Goal: Task Accomplishment & Management: Manage account settings

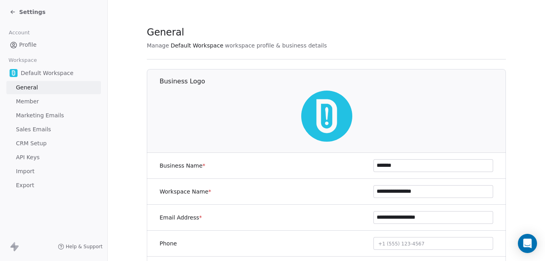
click at [25, 12] on span "Settings" at bounding box center [32, 12] width 26 height 8
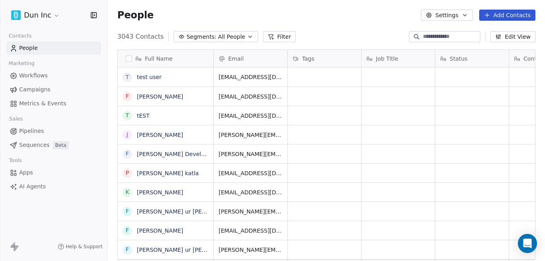
scroll to position [224, 432]
click at [151, 79] on link "test user" at bounding box center [149, 77] width 25 height 6
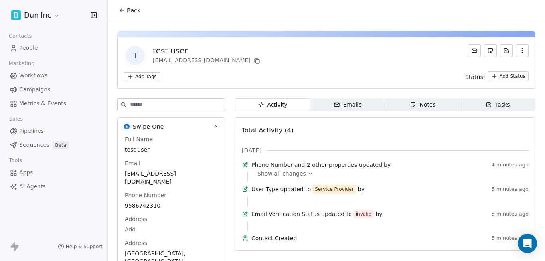
click at [519, 51] on icon "button" at bounding box center [522, 51] width 6 height 6
click at [505, 67] on div "Delete" at bounding box center [512, 68] width 54 height 13
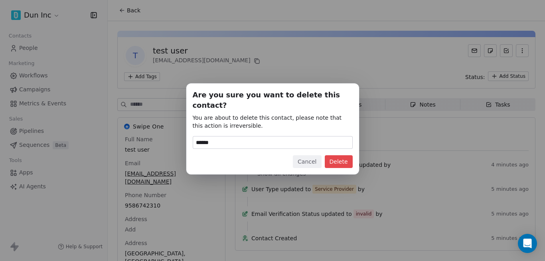
type input "******"
click at [336, 159] on button "Delete" at bounding box center [339, 161] width 28 height 13
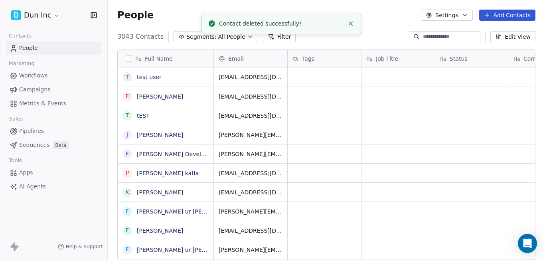
scroll to position [224, 432]
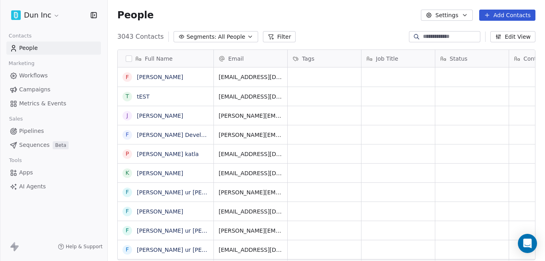
click at [147, 79] on link "[PERSON_NAME]" at bounding box center [160, 77] width 46 height 6
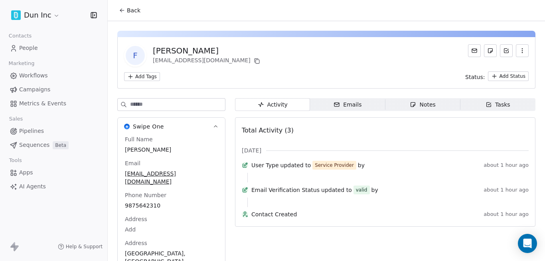
click at [519, 51] on icon "button" at bounding box center [522, 51] width 6 height 6
click at [501, 71] on div "Delete" at bounding box center [512, 68] width 54 height 13
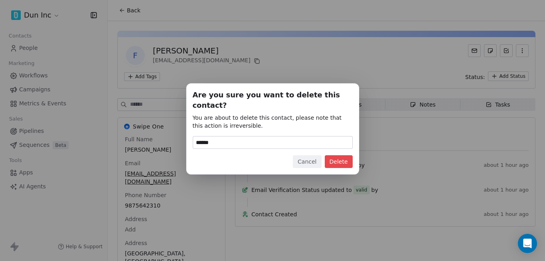
type input "******"
click at [336, 155] on button "Delete" at bounding box center [339, 161] width 28 height 13
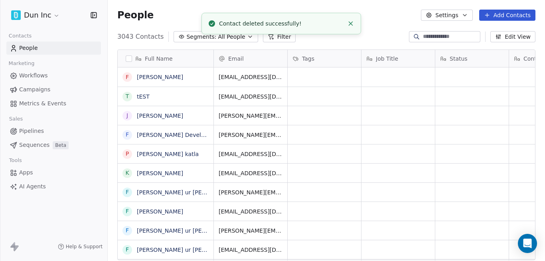
scroll to position [224, 432]
click at [143, 79] on link "[PERSON_NAME]" at bounding box center [160, 77] width 46 height 6
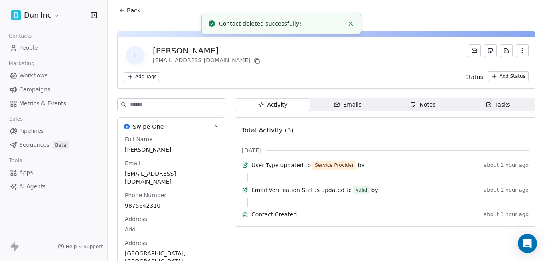
click at [122, 8] on icon at bounding box center [122, 10] width 6 height 6
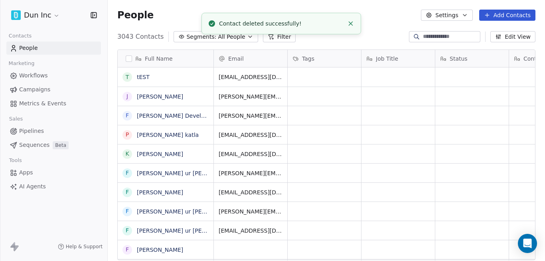
scroll to position [224, 432]
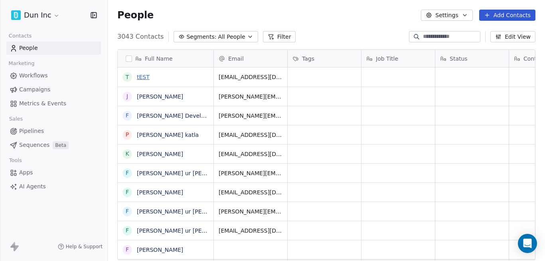
click at [144, 77] on link "tEST" at bounding box center [143, 77] width 13 height 6
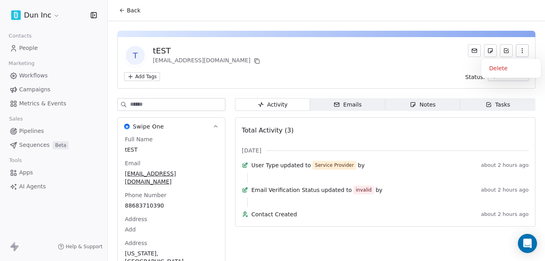
click at [522, 51] on icon "button" at bounding box center [522, 50] width 0 height 0
click at [499, 72] on div "Delete" at bounding box center [512, 68] width 54 height 13
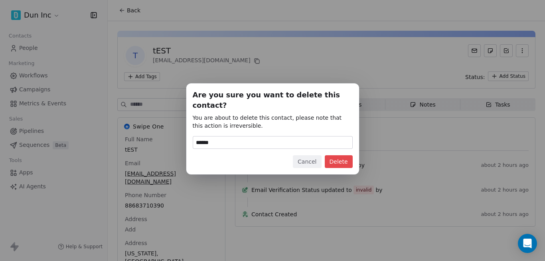
type input "******"
click at [333, 155] on button "Delete" at bounding box center [339, 161] width 28 height 13
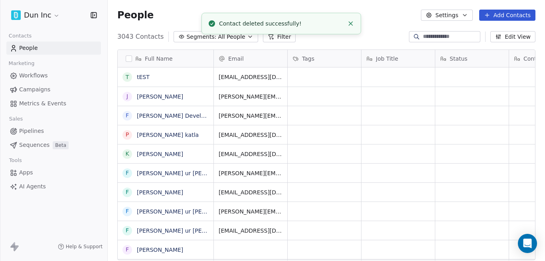
scroll to position [224, 432]
click at [144, 78] on link "tEST" at bounding box center [143, 77] width 13 height 6
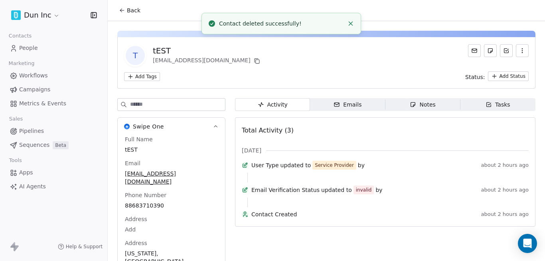
click at [516, 54] on button "button" at bounding box center [522, 50] width 13 height 13
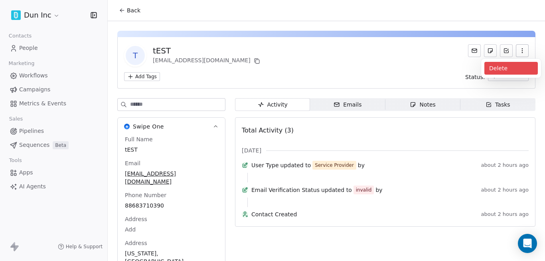
click at [503, 72] on div "Delete" at bounding box center [512, 68] width 54 height 13
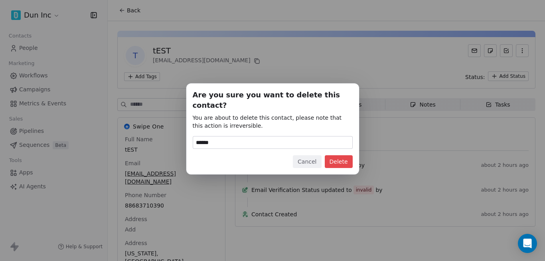
type input "******"
click at [342, 159] on button "Delete" at bounding box center [339, 161] width 28 height 13
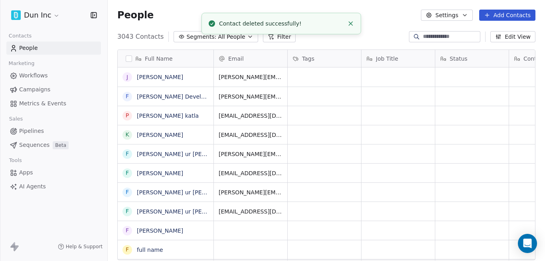
scroll to position [224, 432]
click at [140, 78] on link "[PERSON_NAME]" at bounding box center [160, 77] width 46 height 6
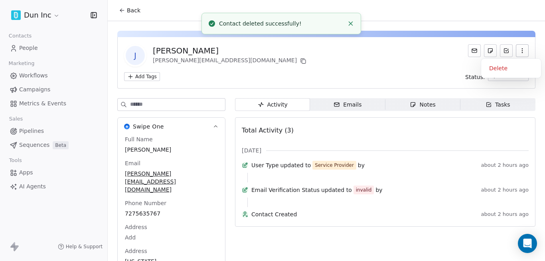
click at [519, 54] on icon "button" at bounding box center [522, 51] width 6 height 6
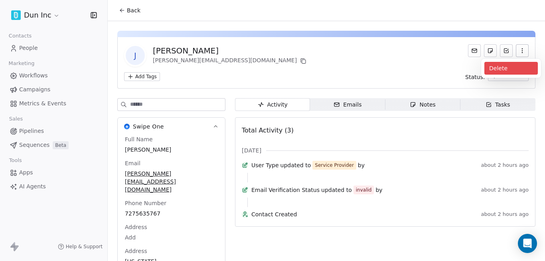
click at [531, 68] on div "Delete" at bounding box center [512, 68] width 54 height 13
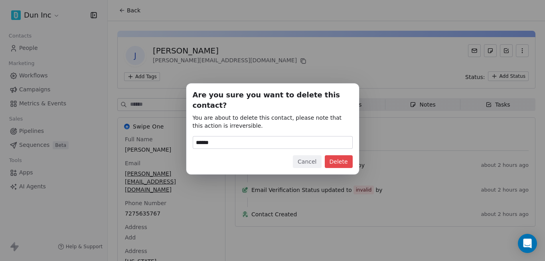
type input "******"
click at [333, 155] on button "Delete" at bounding box center [339, 161] width 28 height 13
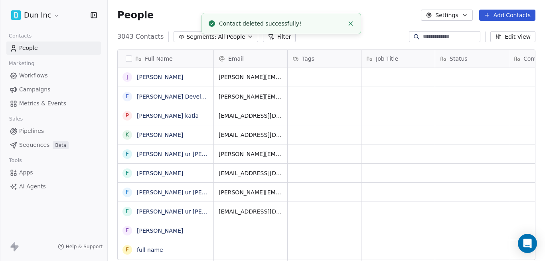
scroll to position [224, 432]
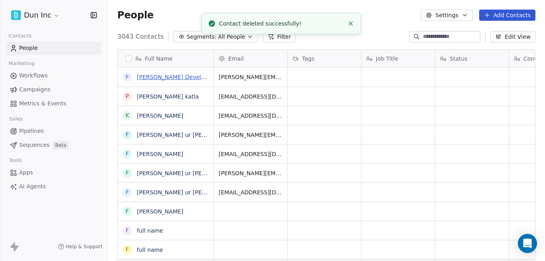
click at [143, 79] on link "[PERSON_NAME] Developer" at bounding box center [175, 77] width 77 height 6
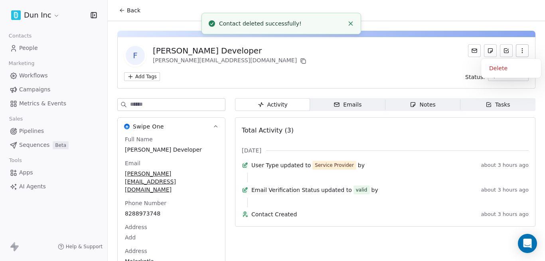
click at [516, 53] on button "button" at bounding box center [522, 50] width 13 height 13
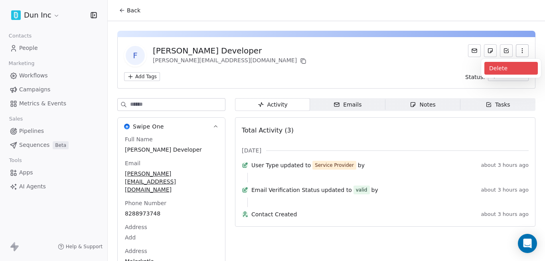
click at [513, 66] on div "Delete" at bounding box center [512, 68] width 54 height 13
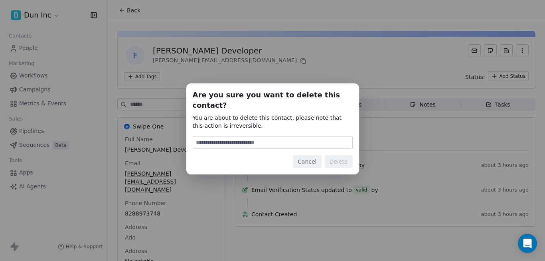
click at [287, 137] on input at bounding box center [272, 143] width 159 height 12
click at [282, 140] on input "*" at bounding box center [272, 143] width 159 height 12
type input "******"
click at [335, 162] on button "Delete" at bounding box center [339, 161] width 28 height 13
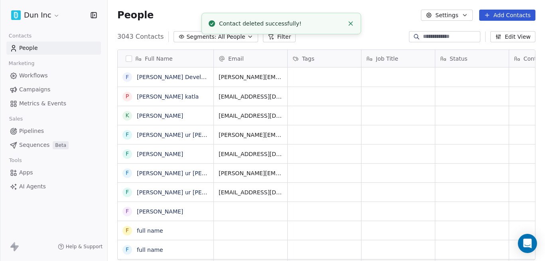
scroll to position [224, 432]
click at [170, 80] on link "[PERSON_NAME] Developer" at bounding box center [175, 77] width 77 height 6
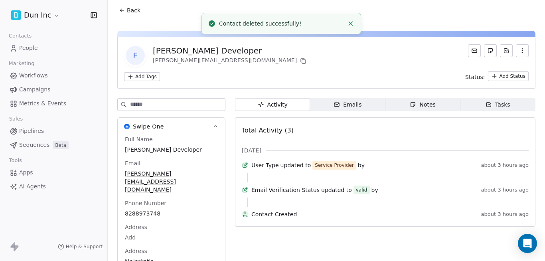
click at [519, 54] on button "button" at bounding box center [522, 50] width 13 height 13
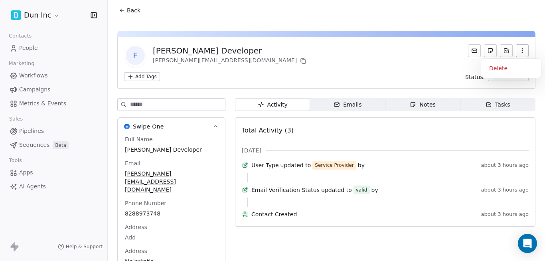
click at [484, 69] on div "Delete" at bounding box center [512, 68] width 60 height 19
click at [489, 69] on div "Delete" at bounding box center [512, 68] width 54 height 13
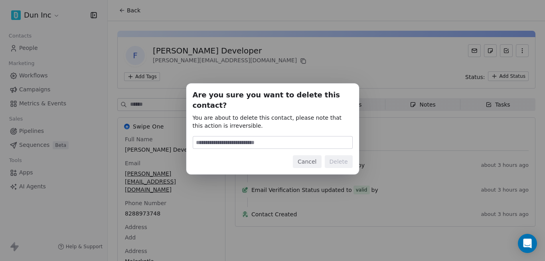
click at [253, 137] on input at bounding box center [272, 143] width 159 height 12
type input "******"
click at [331, 159] on button "Delete" at bounding box center [339, 161] width 28 height 13
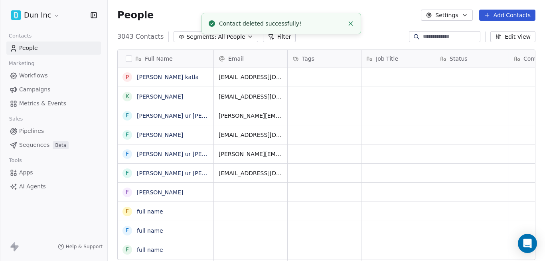
scroll to position [224, 432]
click at [160, 80] on link "[PERSON_NAME] katla" at bounding box center [168, 77] width 62 height 6
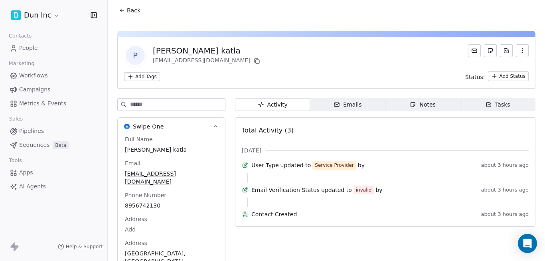
click at [519, 53] on icon "button" at bounding box center [522, 51] width 6 height 6
click at [495, 74] on div "Delete" at bounding box center [512, 68] width 54 height 13
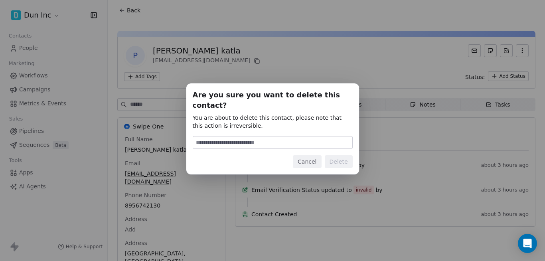
click at [285, 144] on div at bounding box center [273, 142] width 160 height 13
click at [279, 140] on input at bounding box center [272, 143] width 159 height 12
type input "******"
click at [345, 157] on button "Delete" at bounding box center [339, 161] width 28 height 13
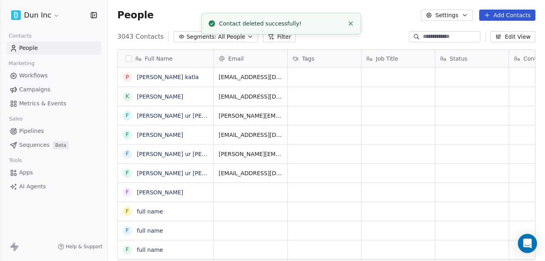
scroll to position [224, 432]
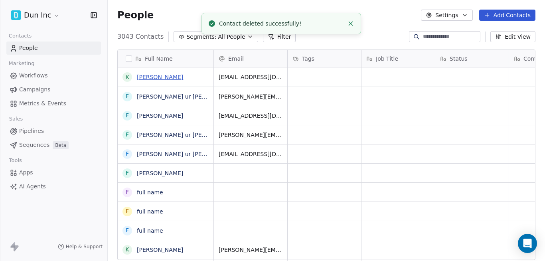
click at [156, 79] on link "[PERSON_NAME]" at bounding box center [160, 77] width 46 height 6
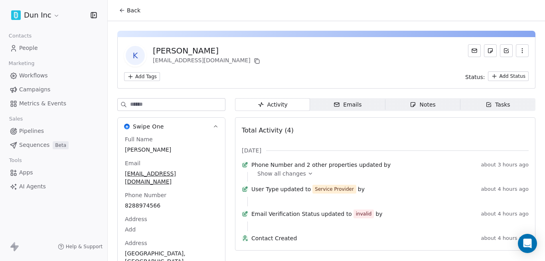
click at [519, 51] on icon "button" at bounding box center [522, 51] width 6 height 6
click at [493, 71] on div "Delete" at bounding box center [512, 68] width 54 height 13
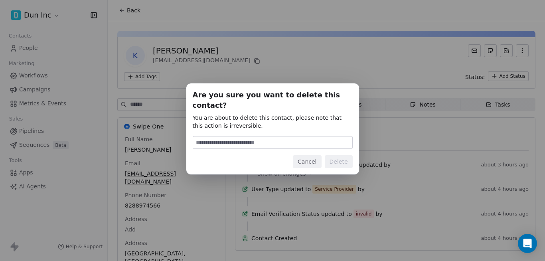
click at [279, 137] on input at bounding box center [272, 143] width 159 height 12
type input "******"
click at [332, 155] on button "Delete" at bounding box center [339, 161] width 28 height 13
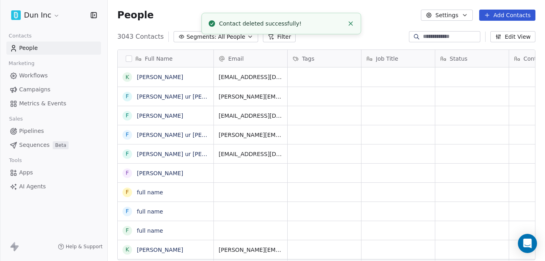
scroll to position [224, 432]
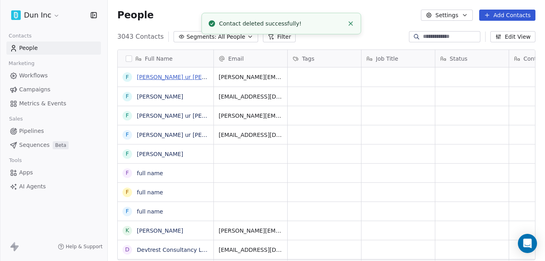
click at [152, 79] on link "[PERSON_NAME] ur [PERSON_NAME]" at bounding box center [188, 77] width 102 height 6
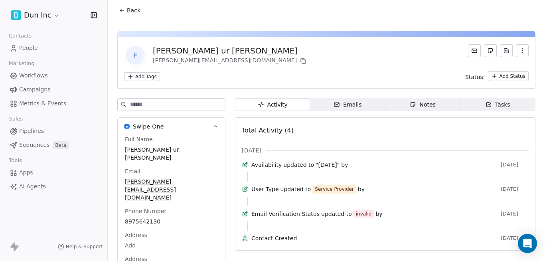
click at [519, 50] on icon "button" at bounding box center [522, 51] width 6 height 6
click at [491, 72] on div "Delete" at bounding box center [512, 68] width 54 height 13
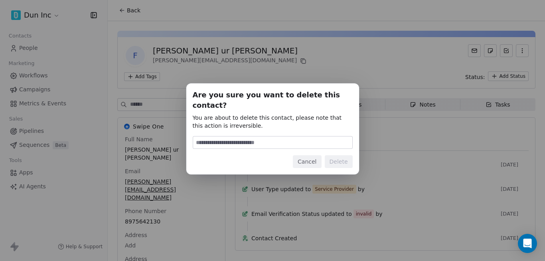
click at [306, 130] on div "Are you sure you want to delete this contact? You are about to delete this cont…" at bounding box center [273, 129] width 160 height 78
click at [304, 137] on input at bounding box center [272, 143] width 159 height 12
type input "******"
click at [349, 157] on button "Delete" at bounding box center [339, 161] width 28 height 13
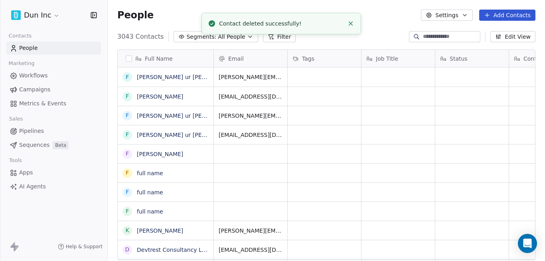
scroll to position [224, 432]
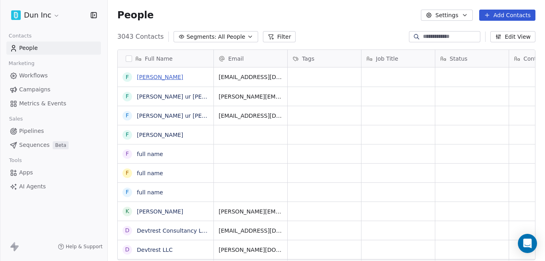
click at [146, 78] on link "[PERSON_NAME]" at bounding box center [160, 77] width 46 height 6
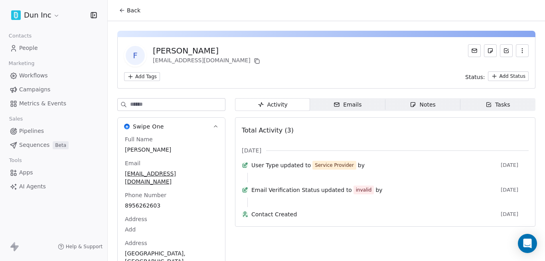
click at [520, 53] on button "button" at bounding box center [522, 50] width 13 height 13
click at [507, 75] on div "Delete" at bounding box center [512, 68] width 60 height 19
click at [503, 71] on div "Delete" at bounding box center [512, 68] width 54 height 13
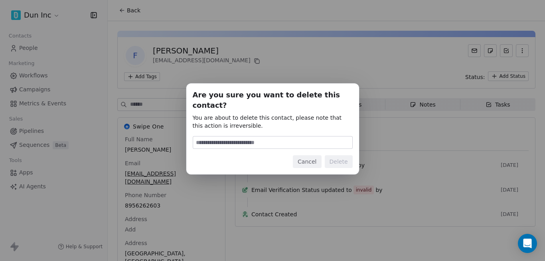
click at [299, 137] on input at bounding box center [272, 143] width 159 height 12
type input "******"
click at [337, 160] on button "Delete" at bounding box center [339, 161] width 28 height 13
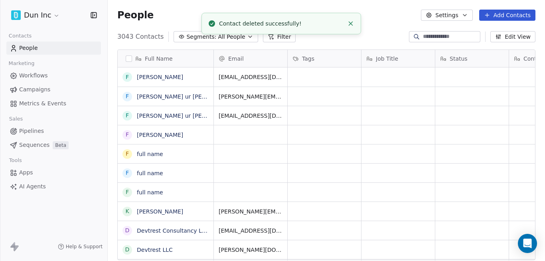
scroll to position [224, 432]
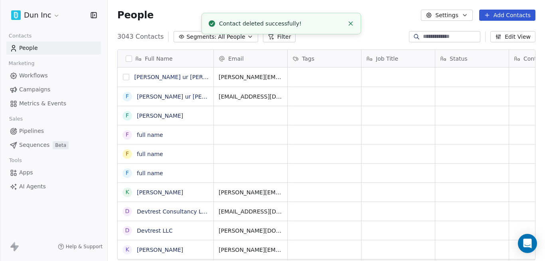
click at [128, 79] on button "grid" at bounding box center [126, 77] width 6 height 6
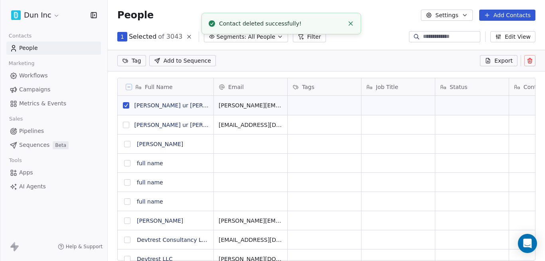
scroll to position [196, 432]
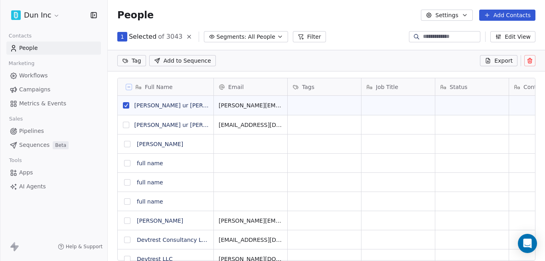
click at [127, 125] on button "grid" at bounding box center [126, 125] width 6 height 6
click at [130, 146] on button "grid" at bounding box center [127, 144] width 6 height 6
type button "on"
click at [529, 62] on icon at bounding box center [530, 61] width 4 height 4
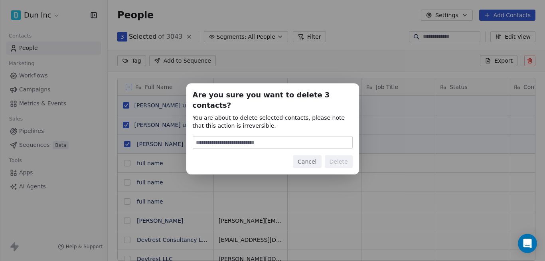
click at [281, 137] on input at bounding box center [272, 143] width 159 height 12
type input "******"
click at [325, 155] on div "Cancel Delete" at bounding box center [273, 161] width 160 height 13
click at [329, 156] on button "Delete" at bounding box center [339, 161] width 28 height 13
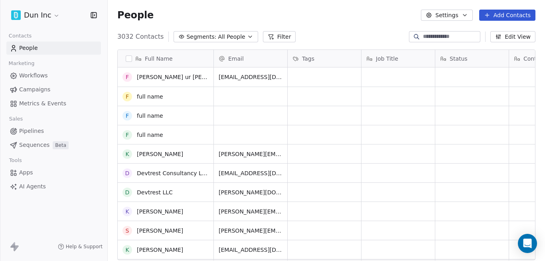
scroll to position [0, 0]
click at [149, 78] on link "[PERSON_NAME] ur [PERSON_NAME]" at bounding box center [188, 77] width 102 height 6
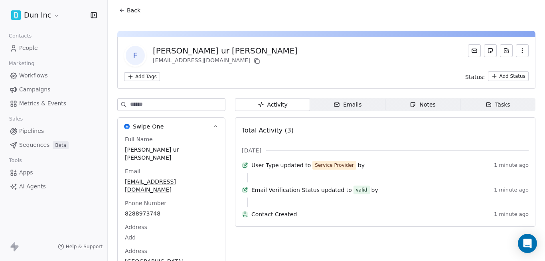
click at [350, 103] on div "Emails" at bounding box center [348, 105] width 28 height 8
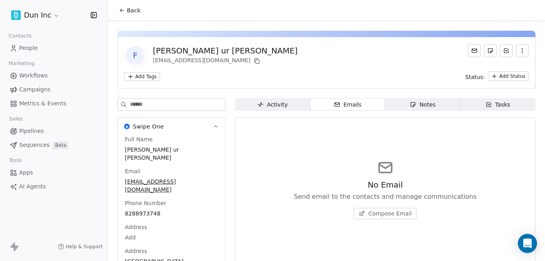
click at [377, 216] on span "Compose Email" at bounding box center [391, 214] width 44 height 8
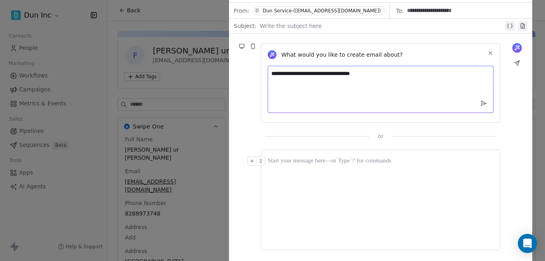
type textarea "**********"
click at [486, 103] on icon at bounding box center [484, 103] width 4 height 0
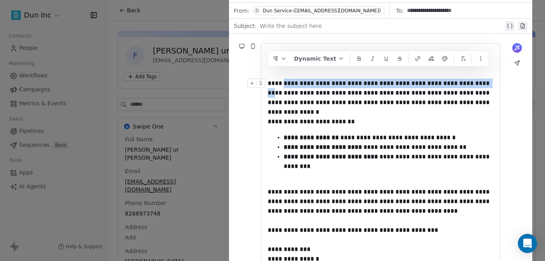
drag, startPoint x: 287, startPoint y: 84, endPoint x: 482, endPoint y: 85, distance: 194.8
click at [482, 85] on div "**********" at bounding box center [381, 93] width 226 height 29
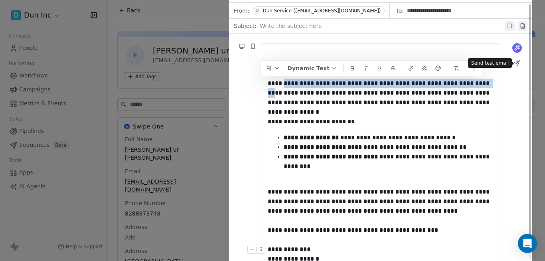
click at [518, 64] on icon at bounding box center [517, 63] width 5 height 5
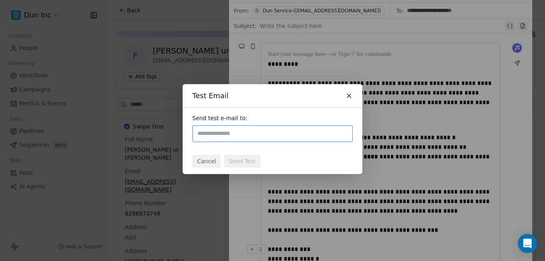
click at [276, 135] on input "text" at bounding box center [272, 134] width 153 height 10
type input "**********"
click at [234, 163] on button "Send Test" at bounding box center [242, 161] width 36 height 13
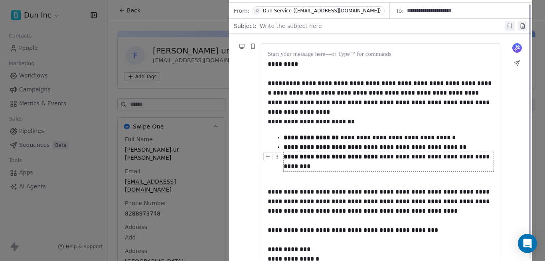
click at [178, 91] on div "**********" at bounding box center [272, 130] width 545 height 261
click at [129, 144] on div "**********" at bounding box center [272, 130] width 545 height 261
drag, startPoint x: 543, startPoint y: 78, endPoint x: 537, endPoint y: 65, distance: 14.1
click at [538, 67] on div "**********" at bounding box center [272, 130] width 545 height 261
click at [238, 14] on span "From:" at bounding box center [242, 11] width 16 height 8
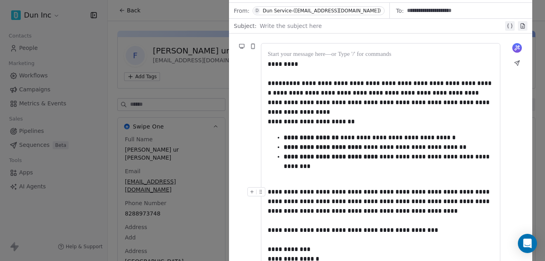
click at [72, 52] on div "**********" at bounding box center [272, 130] width 545 height 261
click at [72, 54] on div "**********" at bounding box center [272, 130] width 545 height 261
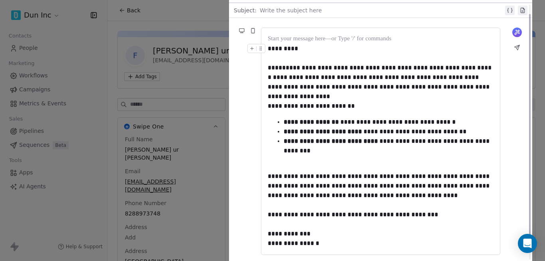
scroll to position [19, 0]
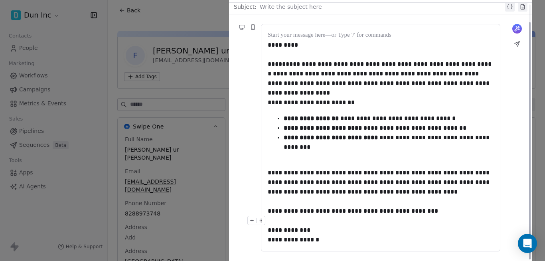
drag, startPoint x: 351, startPoint y: 223, endPoint x: 345, endPoint y: 208, distance: 15.9
click at [351, 223] on div at bounding box center [381, 221] width 226 height 10
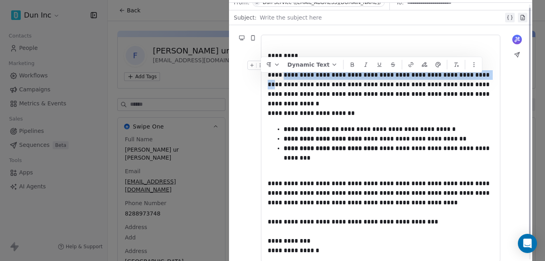
scroll to position [0, 0]
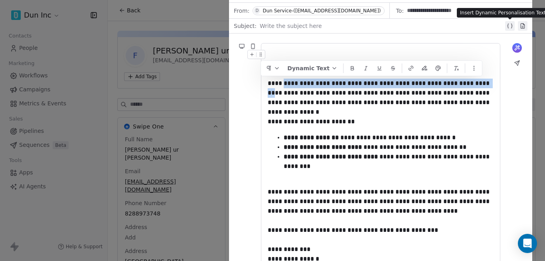
click at [513, 26] on icon at bounding box center [510, 26] width 6 height 6
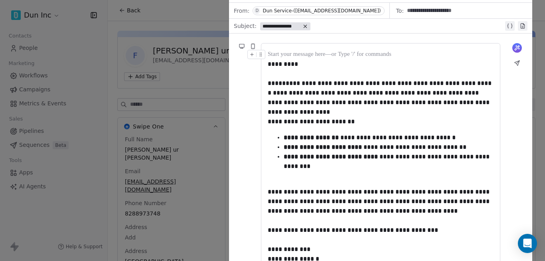
click at [303, 26] on icon at bounding box center [306, 27] width 6 height 6
click at [174, 49] on div "**********" at bounding box center [272, 130] width 545 height 261
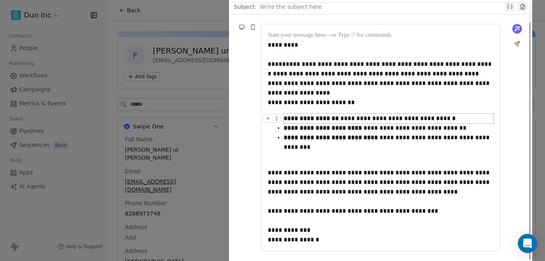
drag, startPoint x: 545, startPoint y: 174, endPoint x: 544, endPoint y: 232, distance: 57.9
click at [544, 232] on div "**********" at bounding box center [272, 130] width 545 height 261
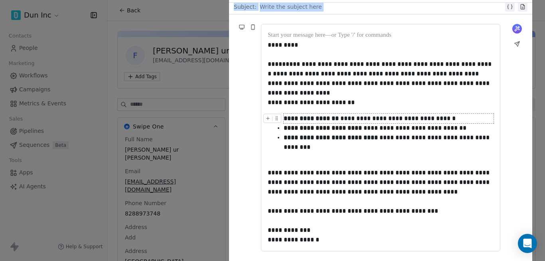
drag, startPoint x: 539, startPoint y: 222, endPoint x: 514, endPoint y: 90, distance: 134.8
click at [517, 119] on div "**********" at bounding box center [272, 130] width 545 height 261
click at [165, 158] on div "**********" at bounding box center [272, 130] width 545 height 261
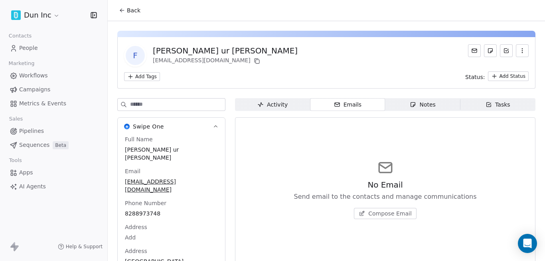
click at [275, 103] on div "Activity" at bounding box center [273, 105] width 30 height 8
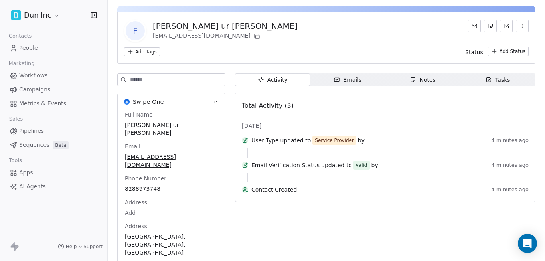
scroll to position [62, 0]
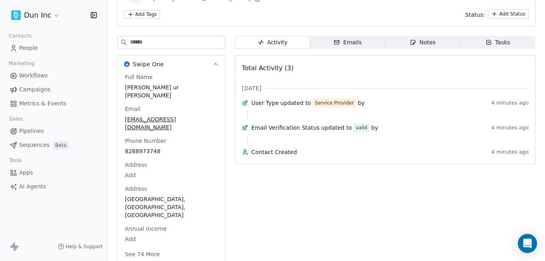
click at [428, 40] on div "Notes" at bounding box center [423, 42] width 26 height 8
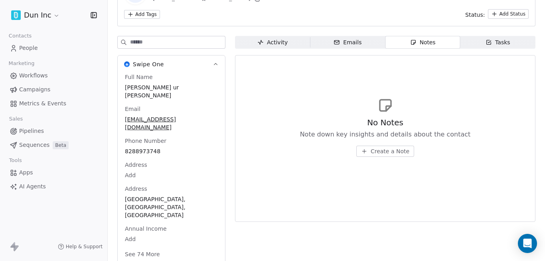
click at [501, 35] on div "f fuzail ur rehman fuzailabdali@gmail.com Add Tags Status: Add Status Swipe One…" at bounding box center [327, 126] width 438 height 334
click at [501, 42] on div "Tasks" at bounding box center [498, 42] width 25 height 8
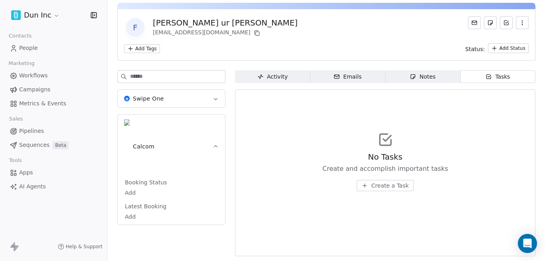
scroll to position [28, 0]
click at [212, 124] on button "Calcom" at bounding box center [171, 147] width 107 height 64
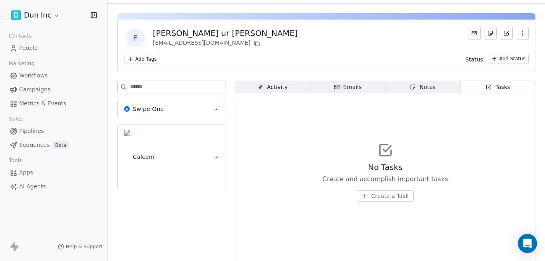
scroll to position [0, 0]
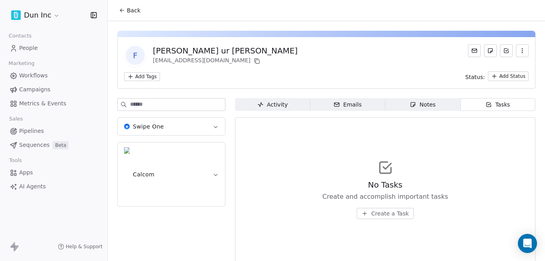
click at [120, 10] on icon at bounding box center [122, 10] width 6 height 6
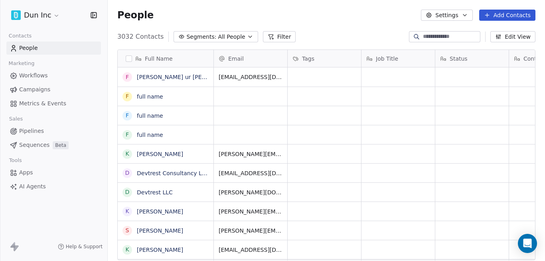
scroll to position [224, 432]
click at [20, 75] on span "Workflows" at bounding box center [33, 75] width 29 height 8
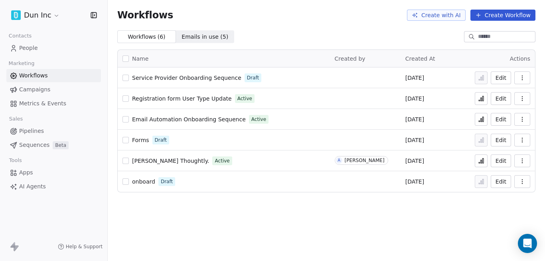
click at [207, 121] on span "Email Automation Onboarding Sequence" at bounding box center [189, 119] width 114 height 6
click at [182, 40] on span "Emails in use ( 5 )" at bounding box center [205, 37] width 47 height 8
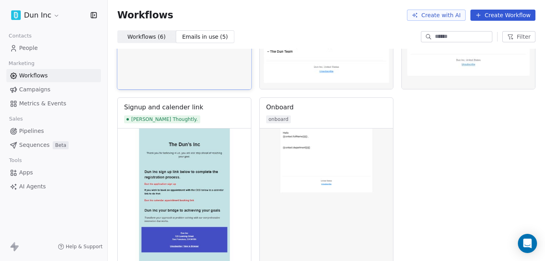
scroll to position [144, 0]
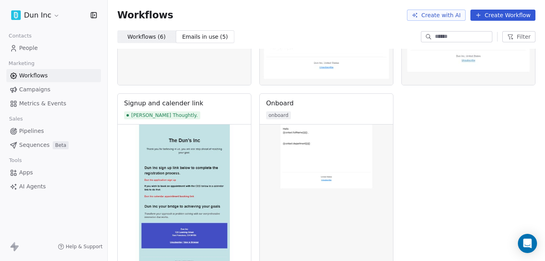
click at [28, 146] on span "Sequences" at bounding box center [34, 145] width 30 height 8
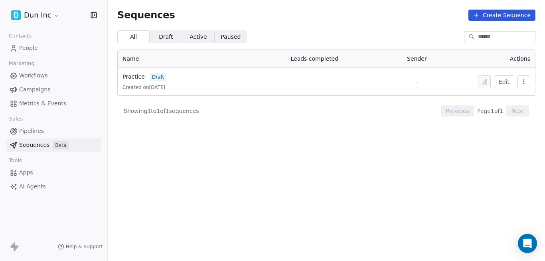
click at [163, 40] on span "Draft" at bounding box center [166, 37] width 14 height 8
click at [193, 42] on span "Active Active" at bounding box center [198, 36] width 32 height 13
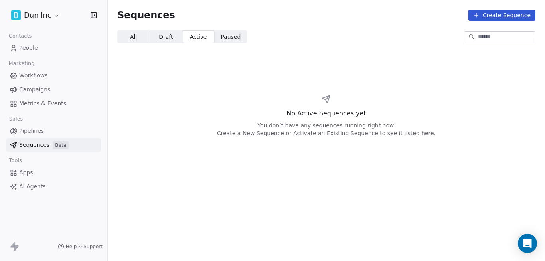
click at [233, 38] on span "Paused" at bounding box center [231, 37] width 20 height 8
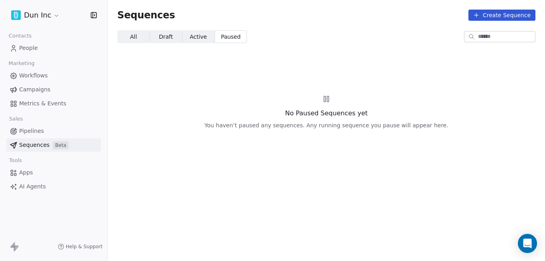
click at [50, 85] on link "Campaigns" at bounding box center [53, 89] width 95 height 13
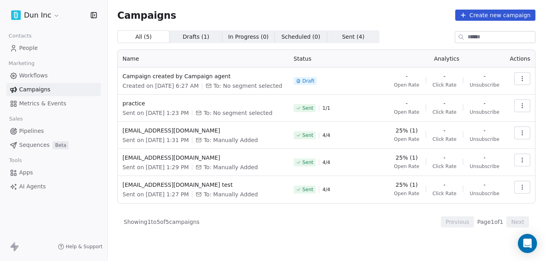
click at [44, 76] on span "Workflows" at bounding box center [33, 75] width 29 height 8
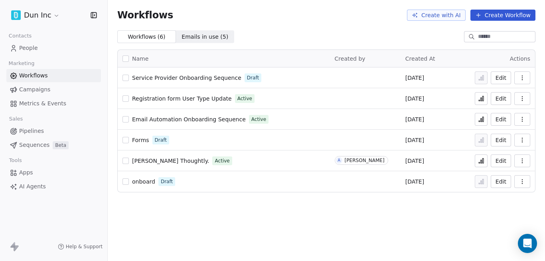
click at [40, 174] on link "Apps" at bounding box center [53, 172] width 95 height 13
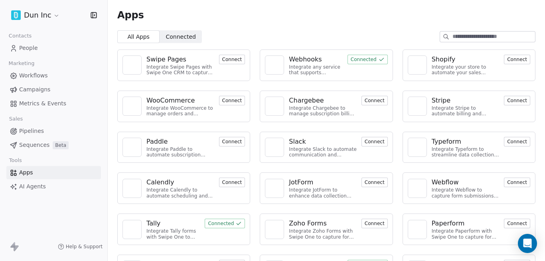
click at [44, 48] on link "People" at bounding box center [53, 48] width 95 height 13
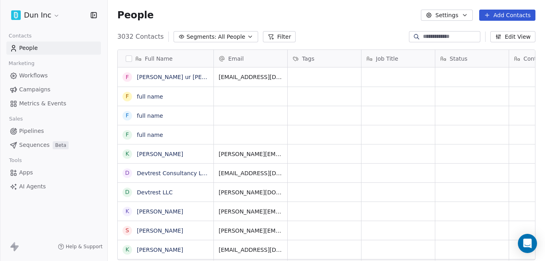
scroll to position [224, 432]
click at [464, 17] on button "Settings" at bounding box center [447, 15] width 52 height 11
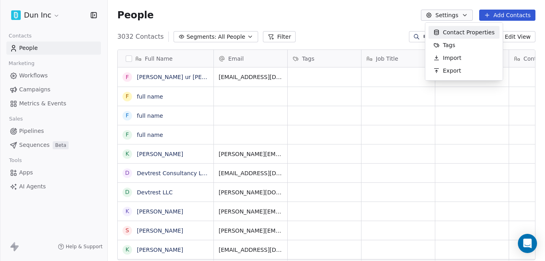
click at [384, 14] on html "Dun Inc Contacts People Marketing Workflows Campaigns Metrics & Events Sales Pi…" at bounding box center [272, 130] width 545 height 261
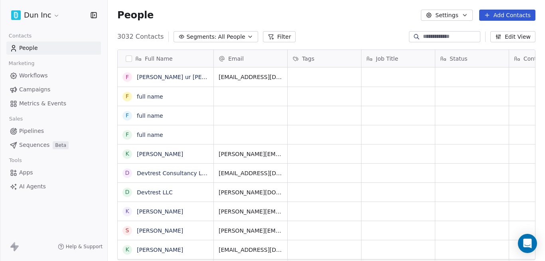
click at [510, 35] on button "Edit View" at bounding box center [513, 36] width 45 height 11
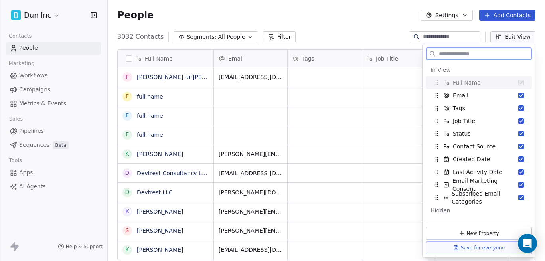
click at [510, 35] on button "Edit View" at bounding box center [513, 36] width 45 height 11
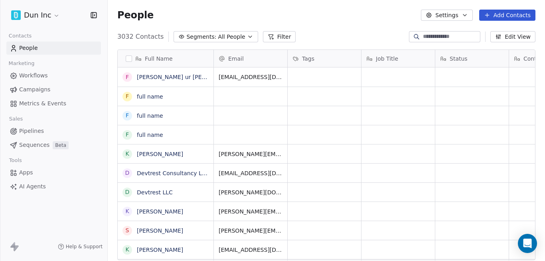
click at [53, 16] on html "Dun Inc Contacts People Marketing Workflows Campaigns Metrics & Events Sales Pi…" at bounding box center [272, 130] width 545 height 261
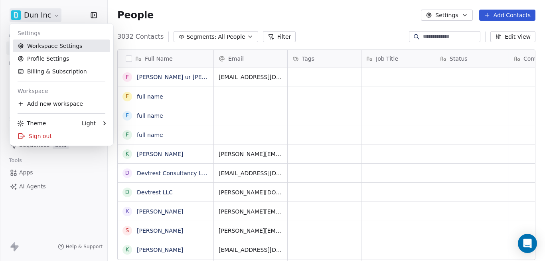
click at [61, 47] on link "Workspace Settings" at bounding box center [61, 46] width 97 height 13
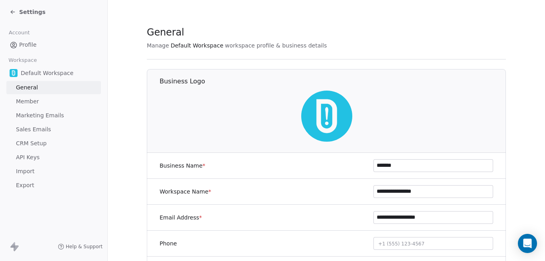
click at [43, 131] on span "Sales Emails" at bounding box center [33, 129] width 35 height 8
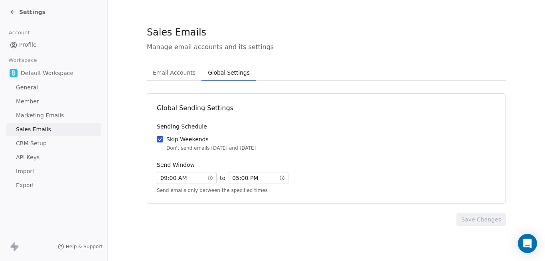
click at [218, 76] on span "Global Settings" at bounding box center [229, 72] width 48 height 11
click at [45, 155] on link "API Keys" at bounding box center [53, 157] width 95 height 13
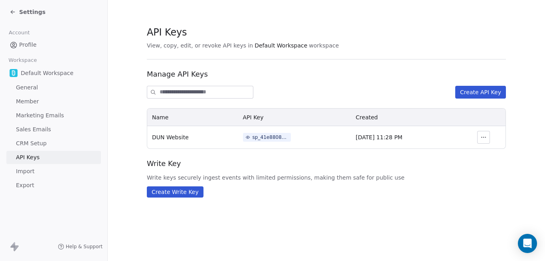
click at [46, 143] on link "CRM Setup" at bounding box center [53, 143] width 95 height 13
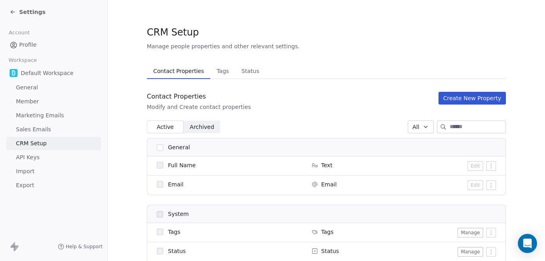
click at [45, 92] on link "General" at bounding box center [53, 87] width 95 height 13
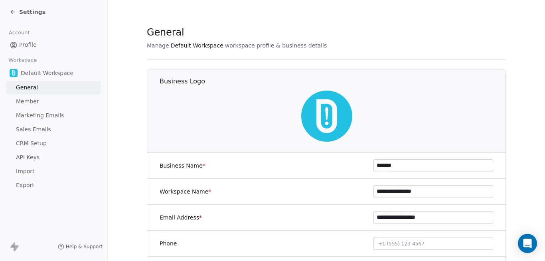
click at [58, 103] on link "Member" at bounding box center [53, 101] width 95 height 13
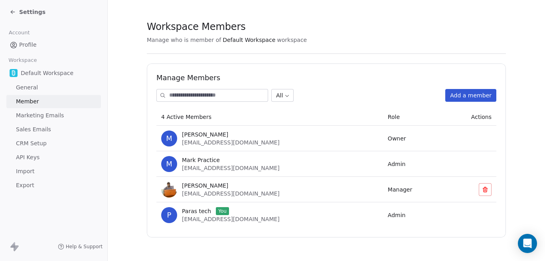
scroll to position [7, 0]
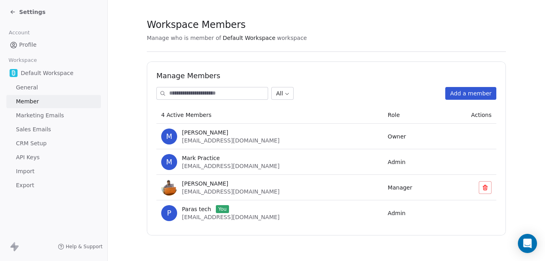
click at [59, 116] on span "Marketing Emails" at bounding box center [40, 115] width 48 height 8
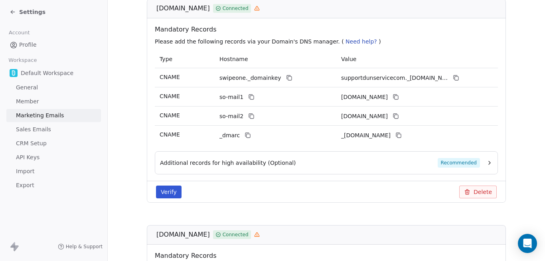
scroll to position [55, 0]
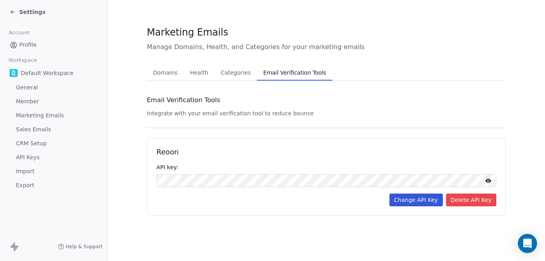
click at [238, 73] on span "Categories" at bounding box center [236, 72] width 36 height 11
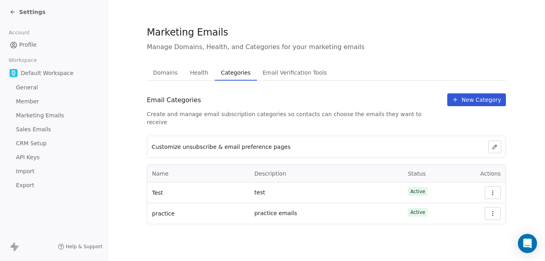
click at [202, 79] on button "Health Health" at bounding box center [199, 73] width 31 height 16
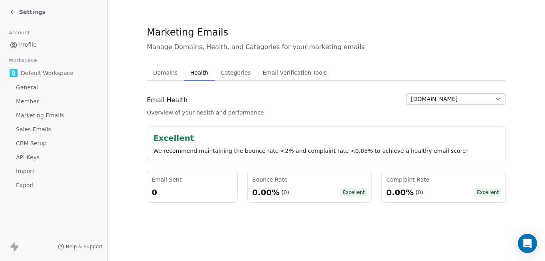
click at [176, 72] on span "Domains" at bounding box center [165, 72] width 31 height 11
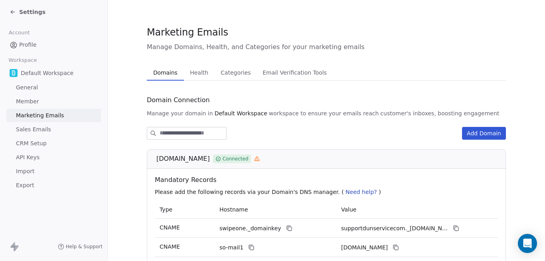
click at [46, 131] on span "Sales Emails" at bounding box center [33, 129] width 35 height 8
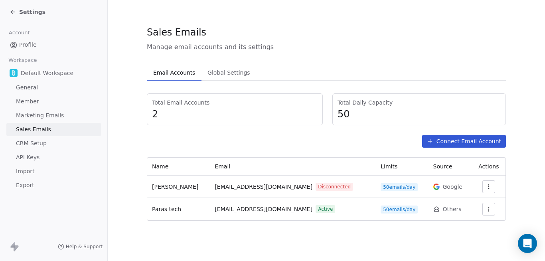
click at [216, 75] on span "Global Settings" at bounding box center [228, 72] width 49 height 11
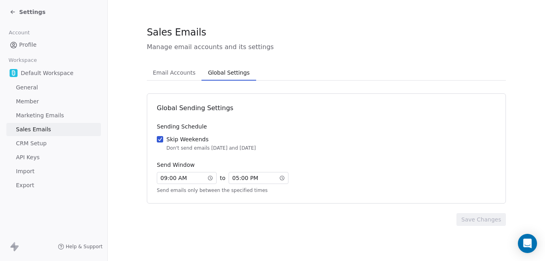
click at [212, 178] on icon at bounding box center [211, 178] width 6 height 6
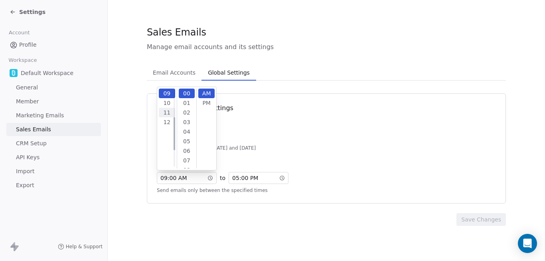
scroll to position [29, 0]
click at [168, 97] on div "04" at bounding box center [167, 94] width 16 height 10
click at [263, 118] on div "Global Sending Settings Sending Schedule Skip Weekends Don't send emails on Sat…" at bounding box center [326, 148] width 359 height 110
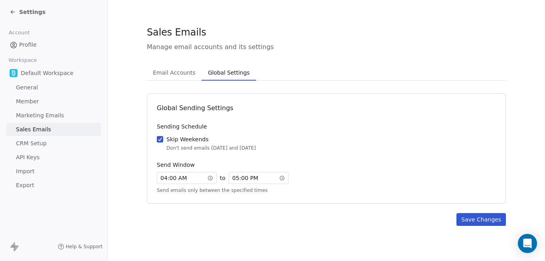
click at [473, 219] on button "Save Changes" at bounding box center [482, 219] width 50 height 13
click at [26, 12] on span "Settings" at bounding box center [32, 12] width 26 height 8
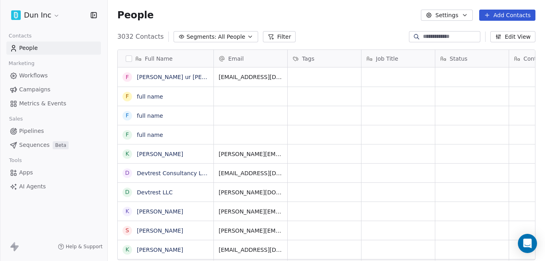
scroll to position [224, 432]
click at [127, 79] on button "grid" at bounding box center [126, 77] width 6 height 6
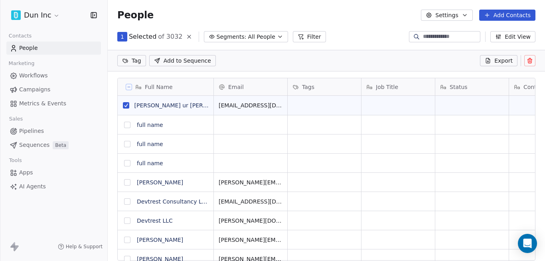
scroll to position [196, 432]
click at [529, 62] on icon at bounding box center [530, 60] width 6 height 6
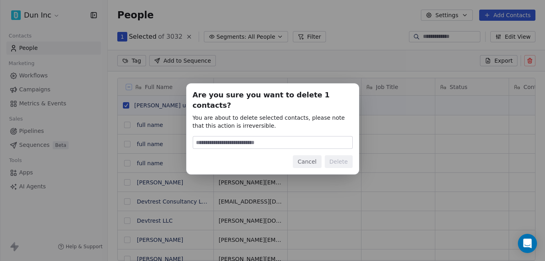
click at [325, 140] on input at bounding box center [272, 143] width 159 height 12
type input "******"
click at [345, 156] on button "Delete" at bounding box center [339, 161] width 28 height 13
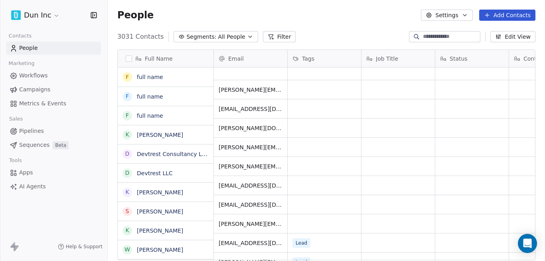
scroll to position [0, 0]
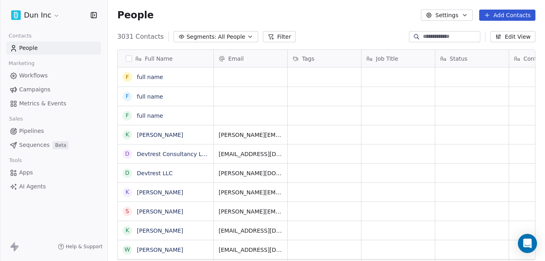
scroll to position [224, 432]
click at [157, 79] on link "full name" at bounding box center [150, 77] width 26 height 6
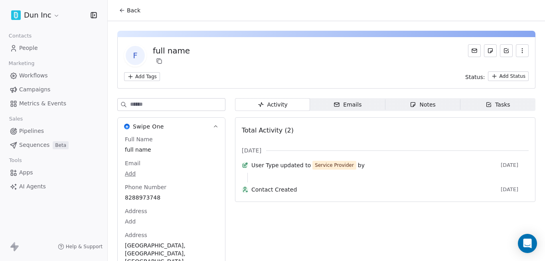
click at [37, 53] on link "People" at bounding box center [53, 48] width 95 height 13
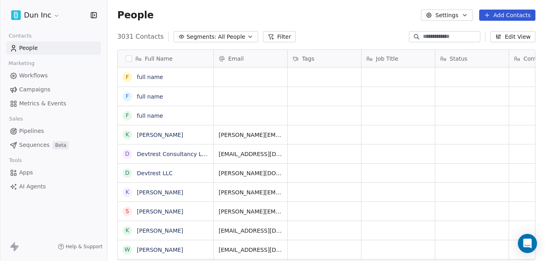
scroll to position [224, 432]
click at [145, 74] on link "full name" at bounding box center [150, 77] width 26 height 6
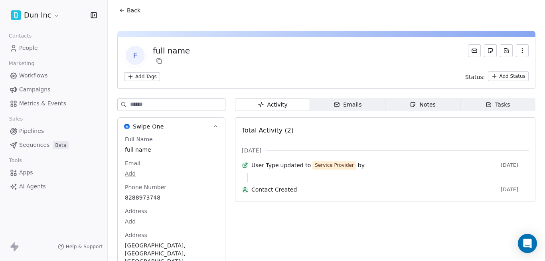
click at [27, 44] on span "People" at bounding box center [28, 48] width 19 height 8
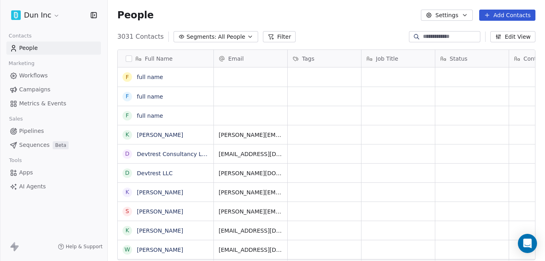
scroll to position [224, 432]
click at [158, 79] on link "full name" at bounding box center [150, 77] width 26 height 6
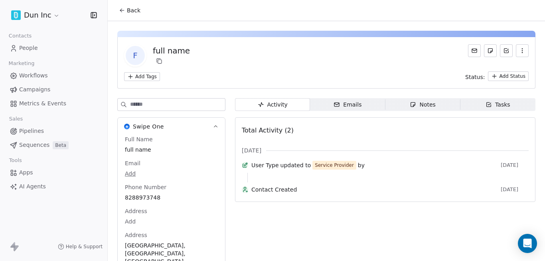
click at [37, 46] on span "People" at bounding box center [28, 48] width 19 height 8
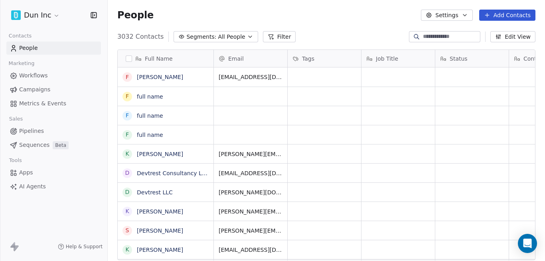
scroll to position [224, 432]
click at [145, 77] on link "fuzail abdali" at bounding box center [160, 77] width 46 height 6
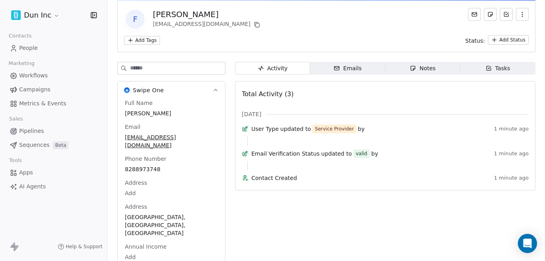
scroll to position [14, 0]
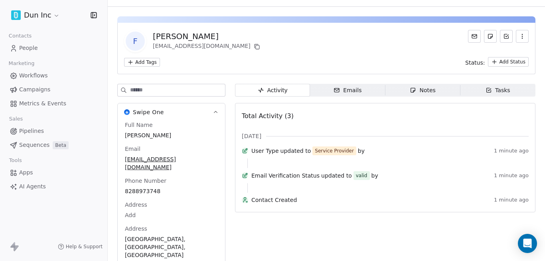
click at [351, 95] on span "Emails Emails" at bounding box center [347, 90] width 75 height 13
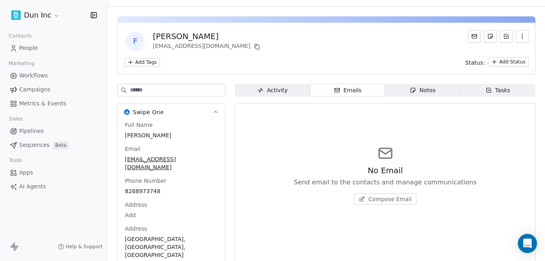
click at [415, 94] on div "Notes" at bounding box center [423, 90] width 26 height 8
click at [486, 89] on icon "button" at bounding box center [489, 90] width 6 height 6
